Goal: Navigation & Orientation: Find specific page/section

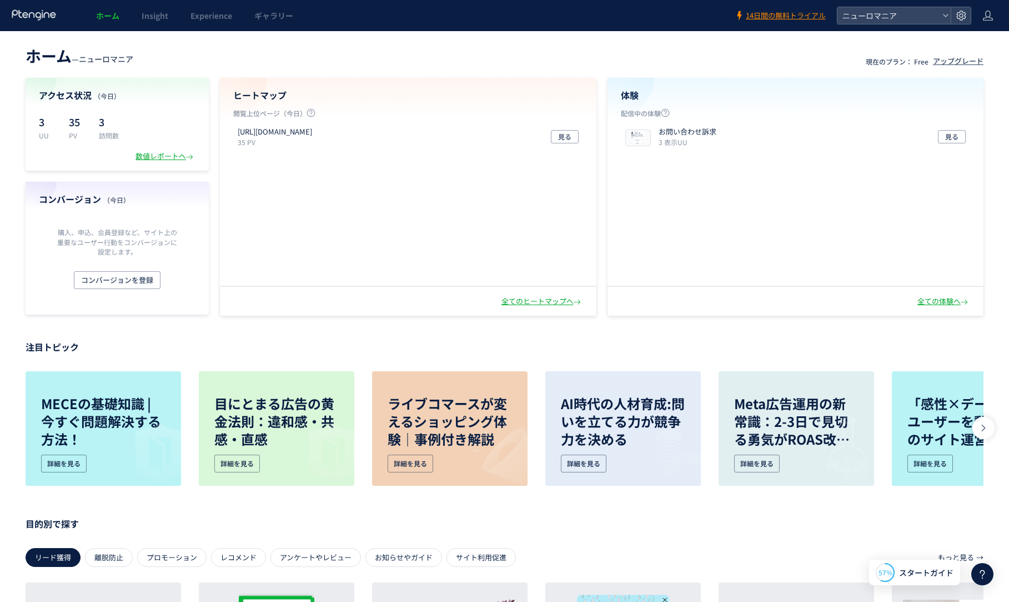
scroll to position [2, 0]
click at [107, 11] on span "ホーム" at bounding box center [107, 15] width 23 height 11
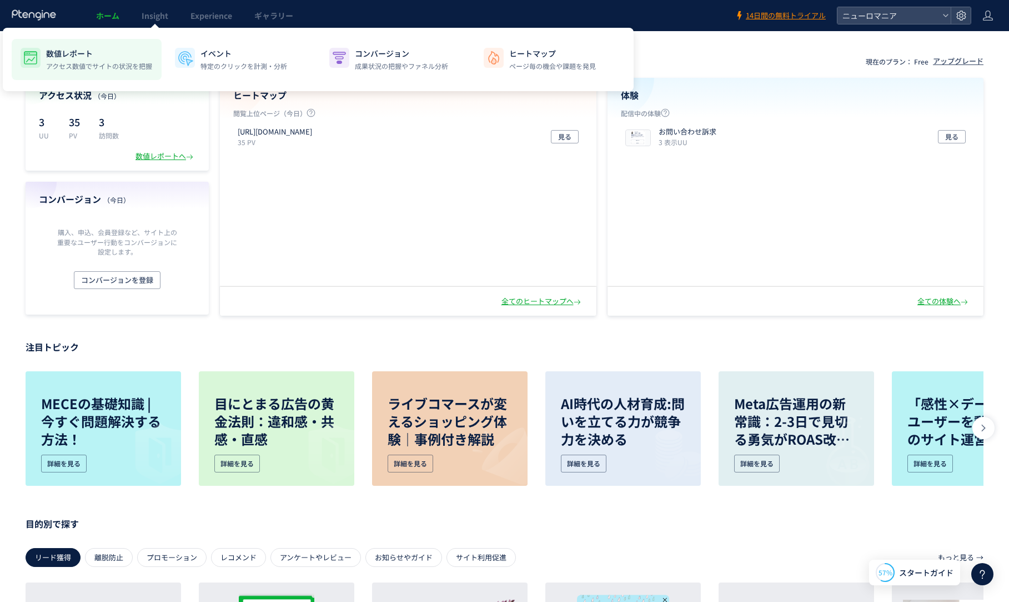
click at [92, 62] on p "アクセス数値でサイトの状況を把握" at bounding box center [99, 66] width 106 height 10
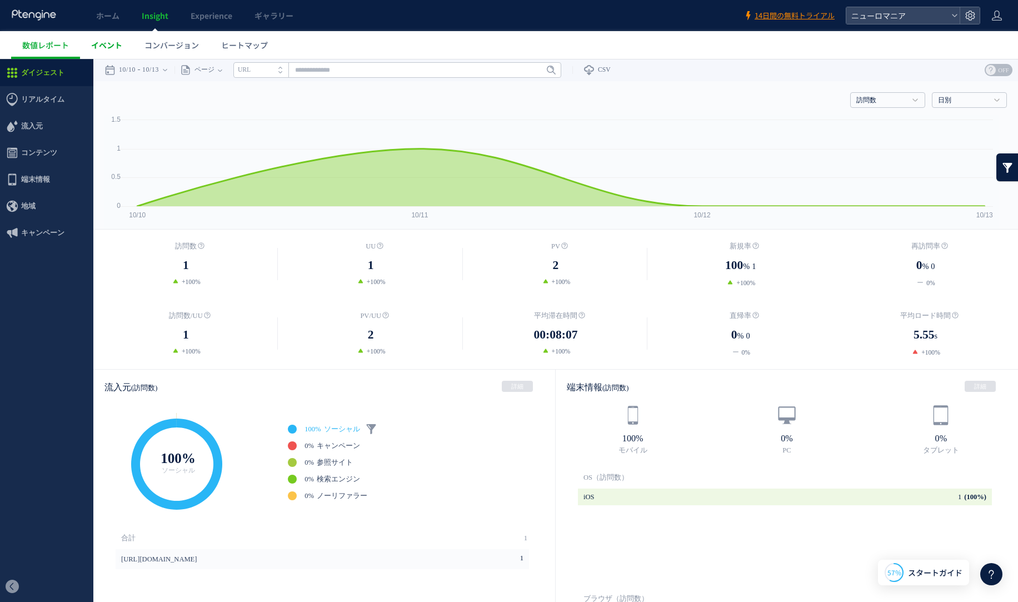
click at [109, 44] on span "イベント" at bounding box center [106, 44] width 31 height 11
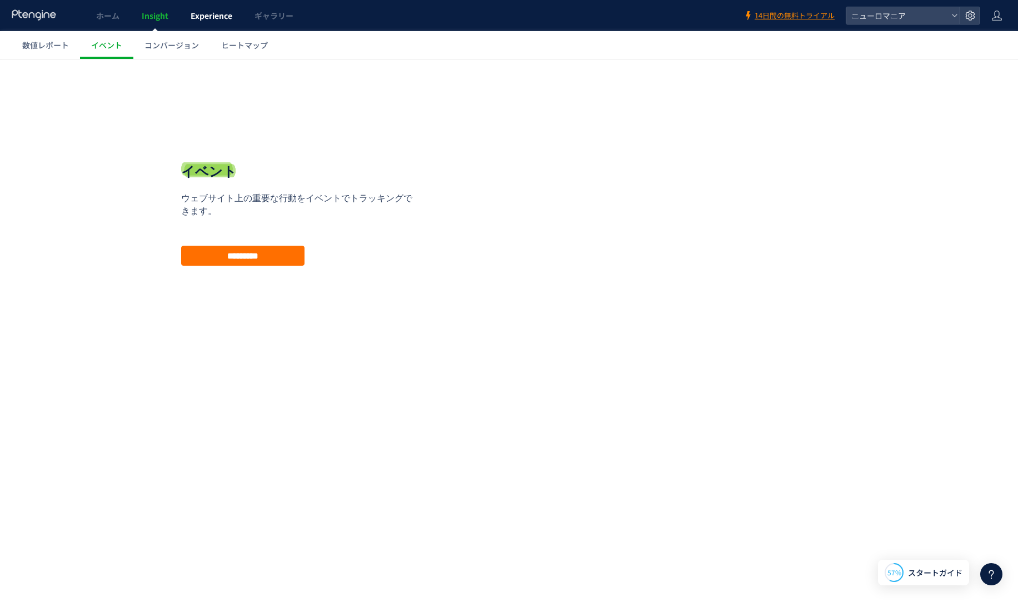
click at [215, 16] on span "Experience" at bounding box center [212, 15] width 42 height 11
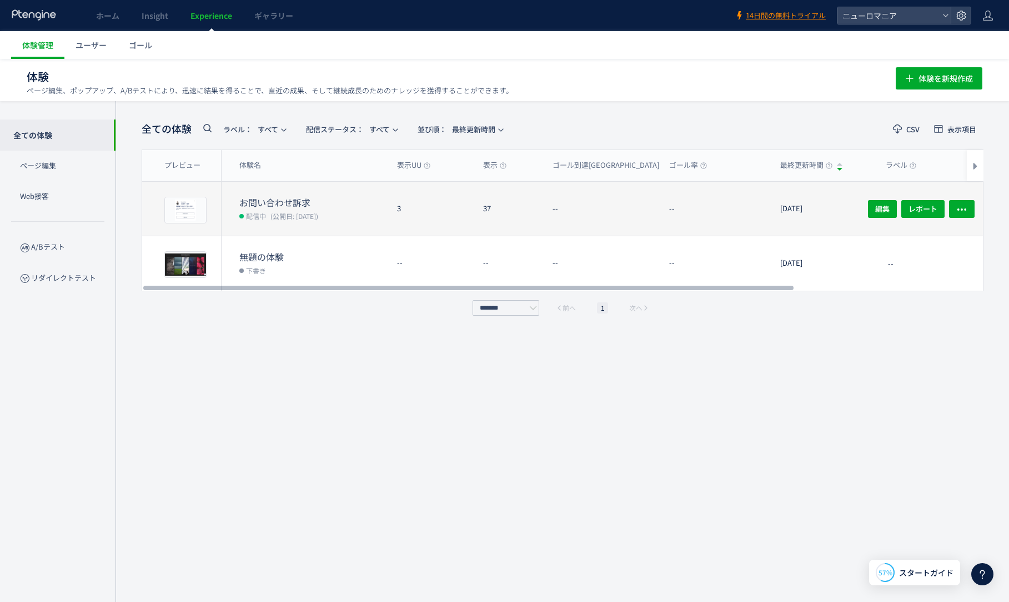
click at [306, 207] on dt "お問い合わせ訴求" at bounding box center [313, 202] width 149 height 13
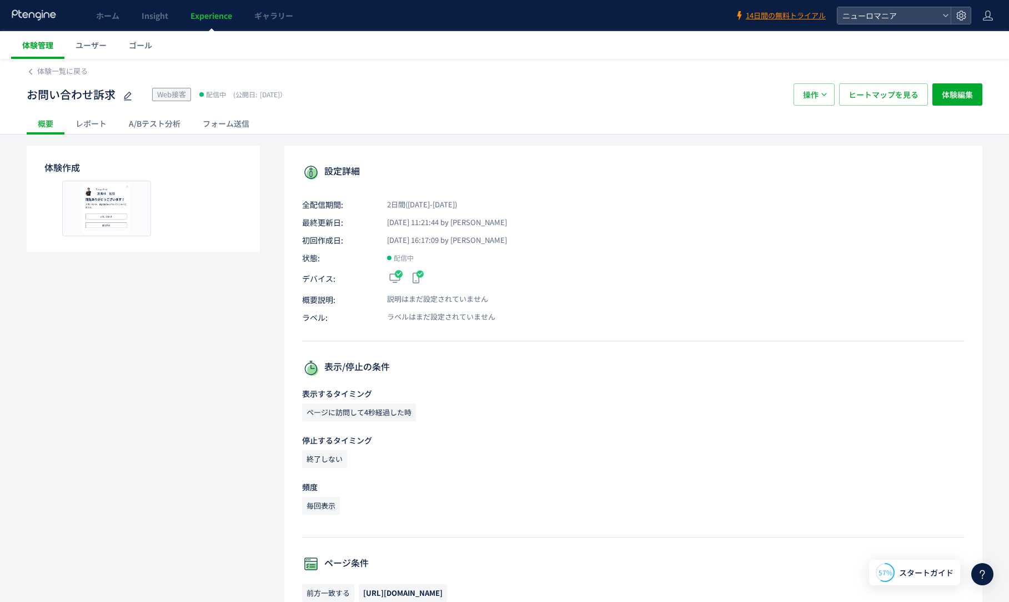
click at [48, 47] on span "体験管理" at bounding box center [37, 44] width 31 height 11
